Goal: Transaction & Acquisition: Book appointment/travel/reservation

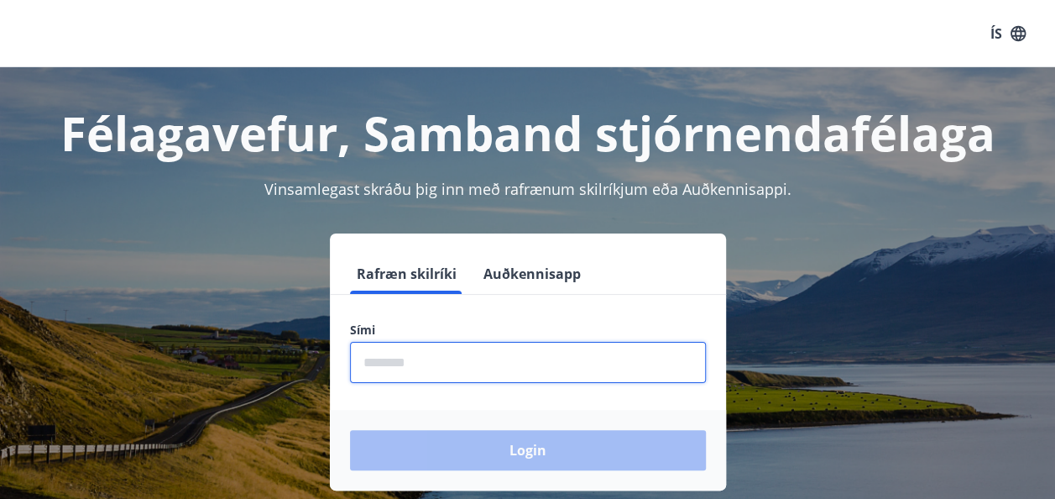
click at [487, 361] on input "phone" at bounding box center [528, 362] width 356 height 41
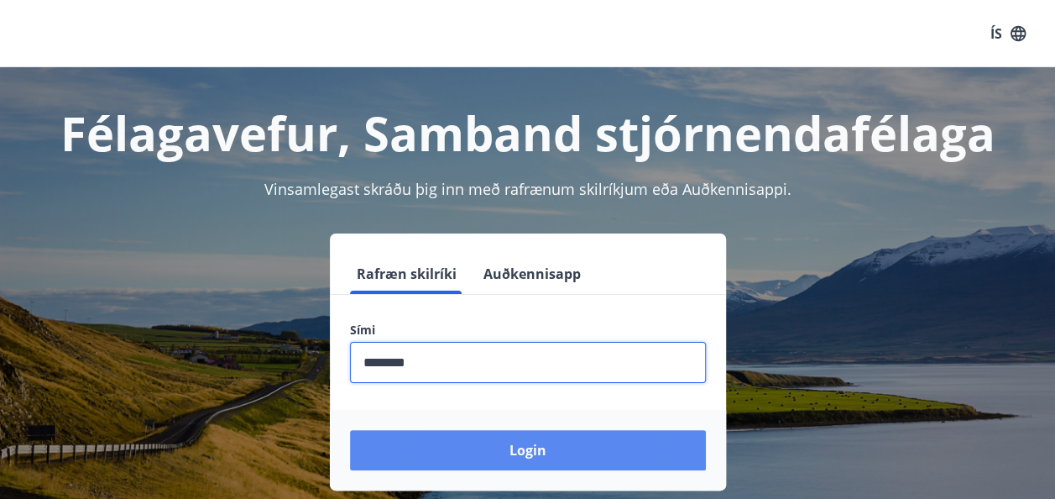
type input "********"
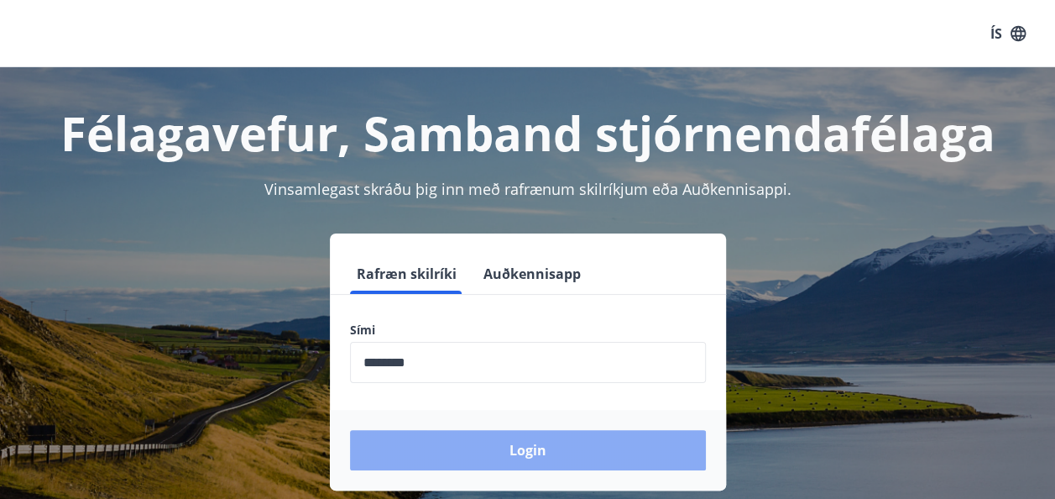
click at [499, 441] on button "Login" at bounding box center [528, 450] width 356 height 40
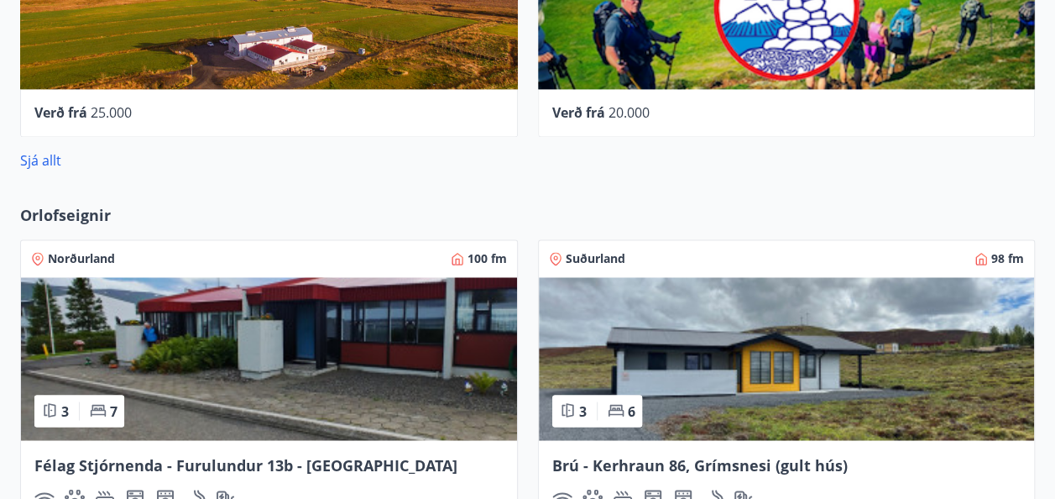
scroll to position [1242, 0]
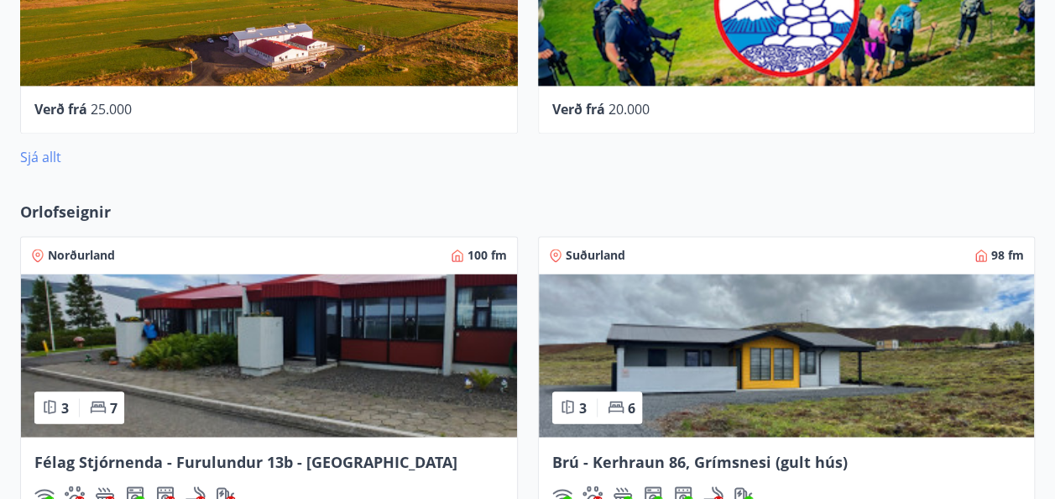
click at [43, 148] on link "Sjá allt" at bounding box center [40, 157] width 41 height 18
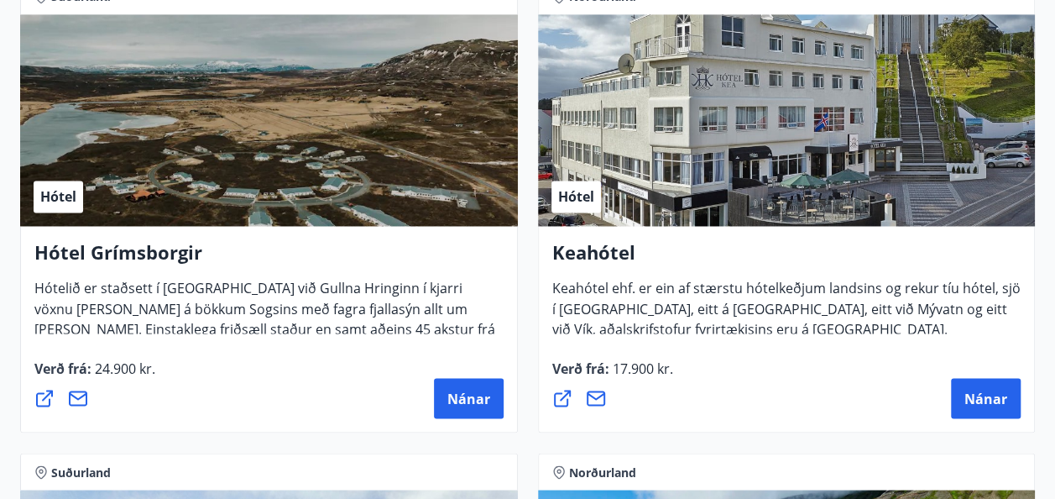
scroll to position [1302, 0]
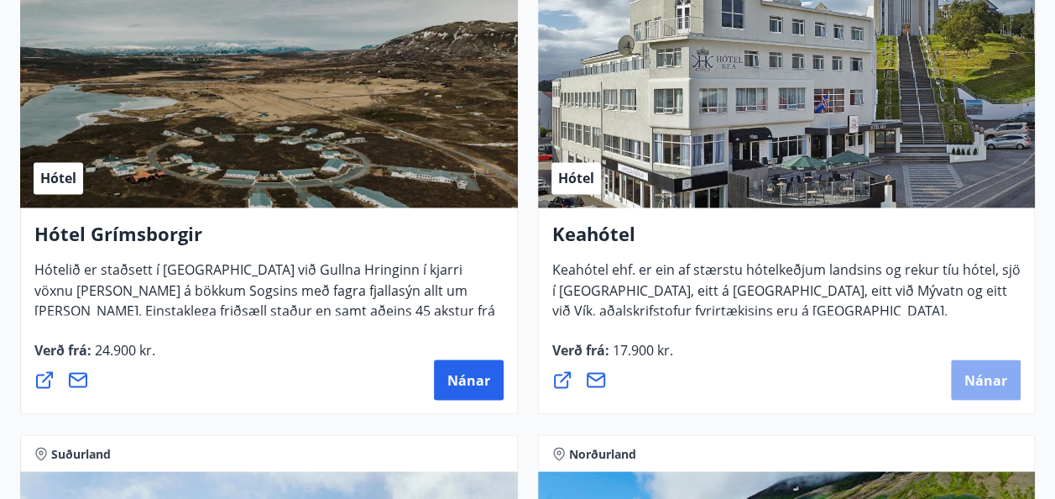
click at [980, 371] on span "Nánar" at bounding box center [985, 379] width 43 height 18
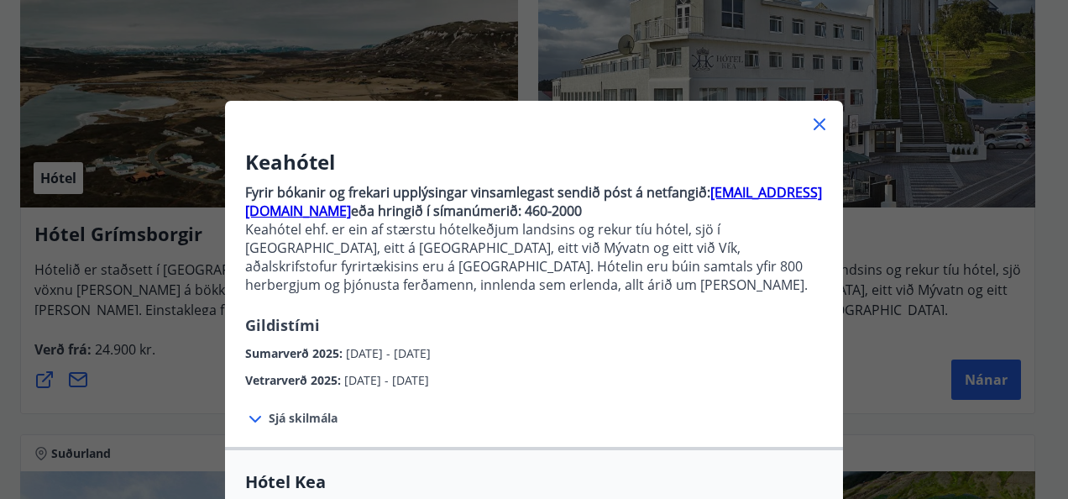
click at [253, 418] on icon at bounding box center [255, 419] width 20 height 20
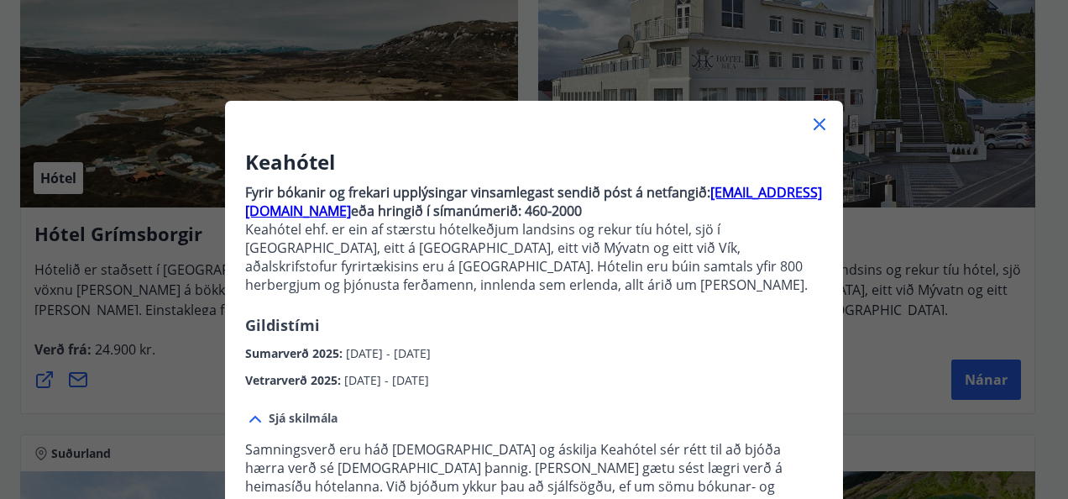
click at [814, 123] on icon at bounding box center [819, 124] width 12 height 12
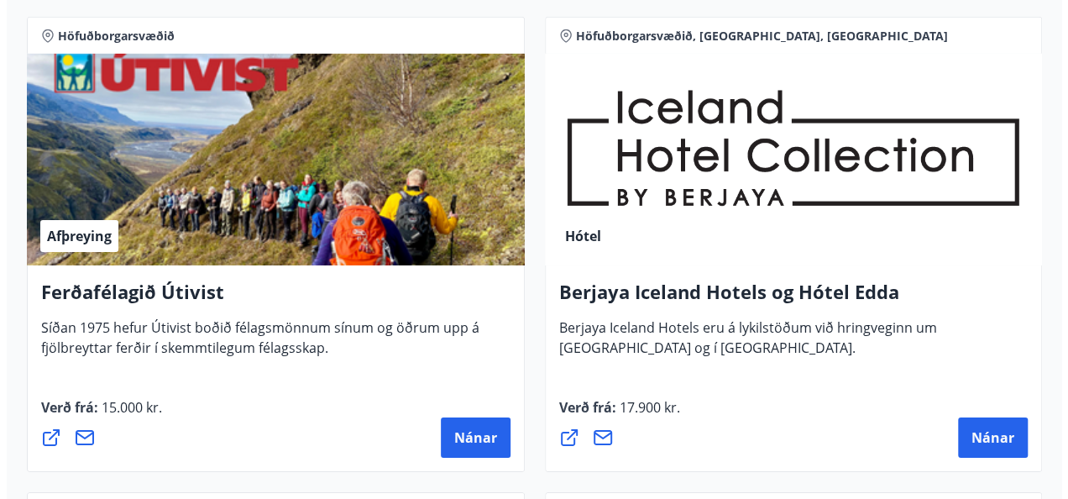
scroll to position [2688, 0]
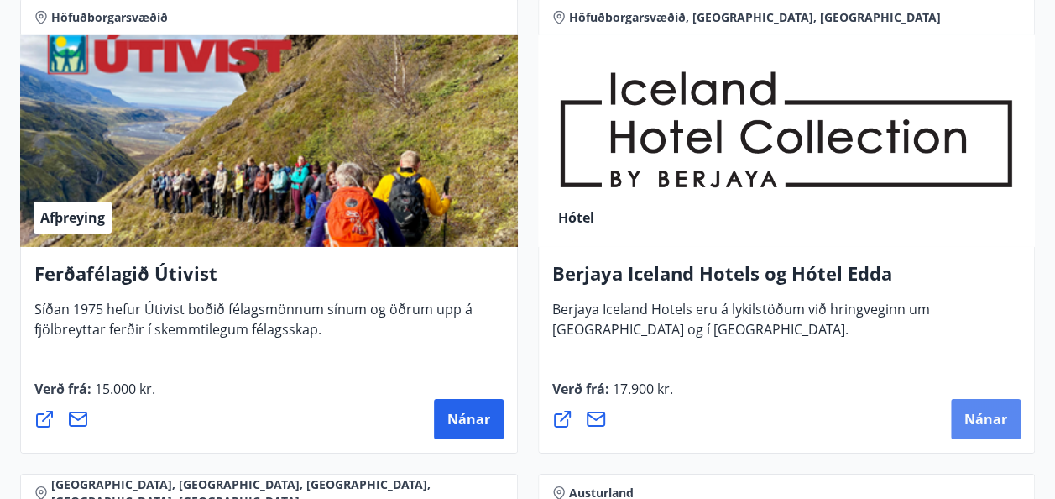
click at [983, 401] on button "Nánar" at bounding box center [986, 419] width 70 height 40
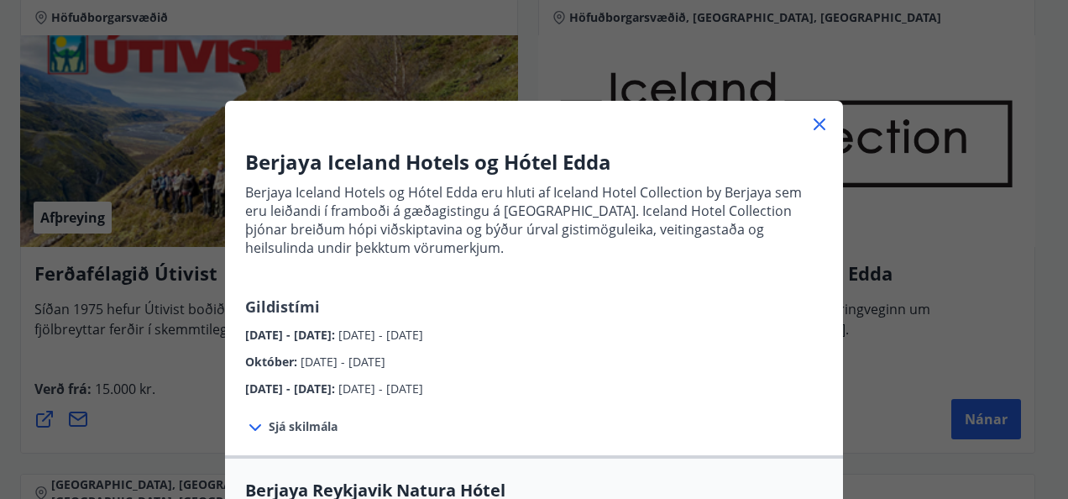
click at [249, 431] on icon at bounding box center [255, 427] width 20 height 20
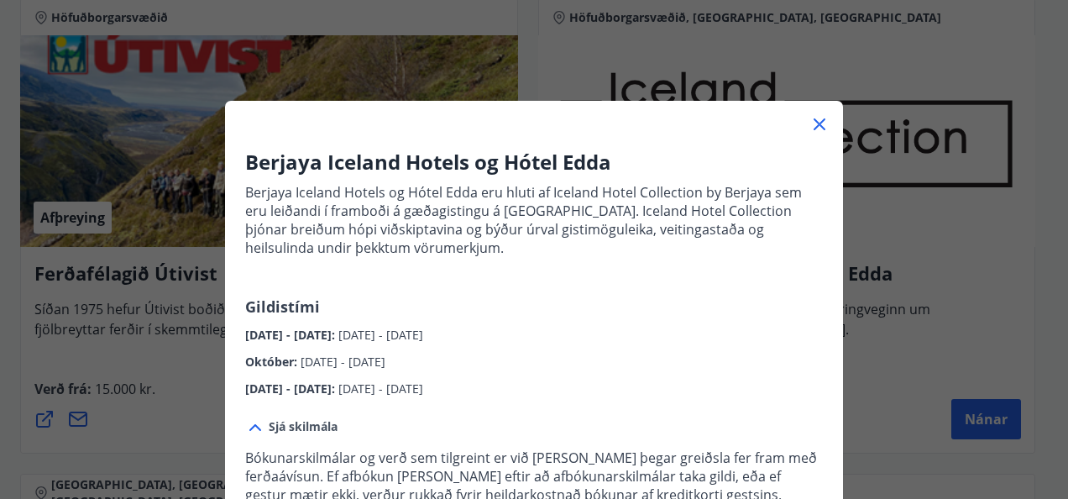
click at [649, 315] on div "Berjaya Iceland Hotels og Hótel Edda Berjaya Iceland Hotels og Hótel Edda eru h…" at bounding box center [534, 273] width 618 height 250
click at [824, 196] on div "Berjaya Iceland Hotels og Hótel Edda Berjaya Iceland Hotels og Hótel Edda eru h…" at bounding box center [534, 273] width 618 height 250
click at [311, 457] on p "Bókunarskilmálar og verð sem tilgreint er við [PERSON_NAME] þegar greiðsla fer …" at bounding box center [533, 475] width 577 height 55
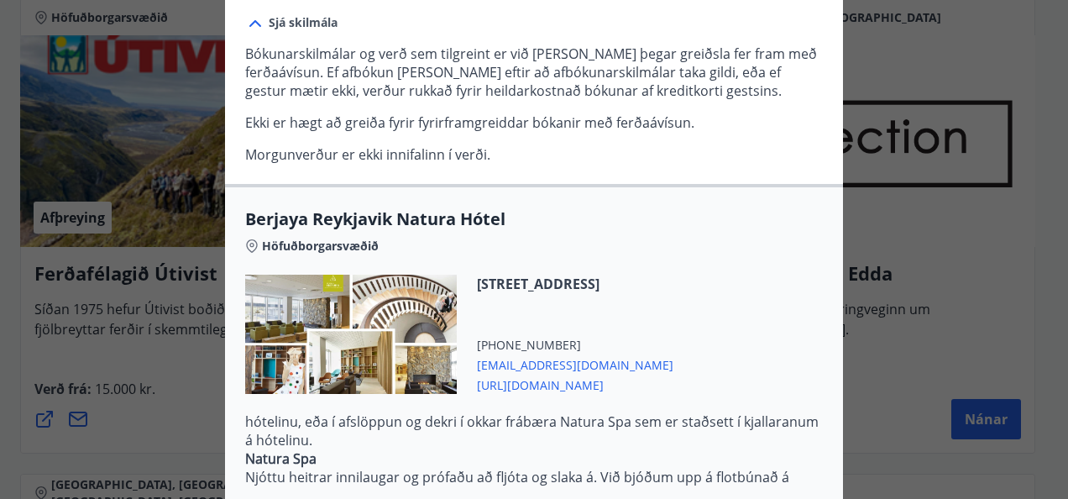
scroll to position [112, 0]
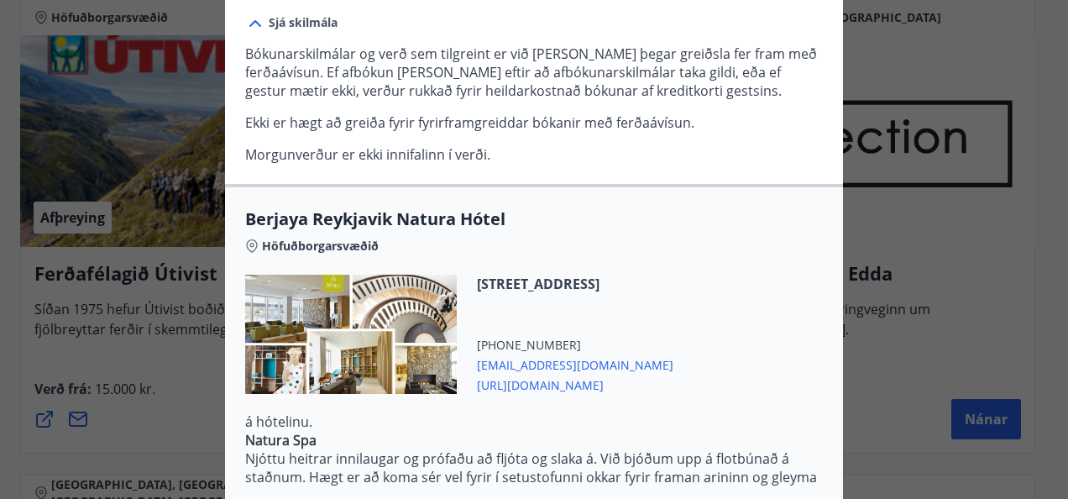
click at [823, 261] on div "Berjaya Reykjavik Natura Hótel Höfuðborgarsvæðið [STREET_ADDRESS] [PHONE_NUMBER…" at bounding box center [534, 365] width 618 height 317
